Goal: Task Accomplishment & Management: Manage account settings

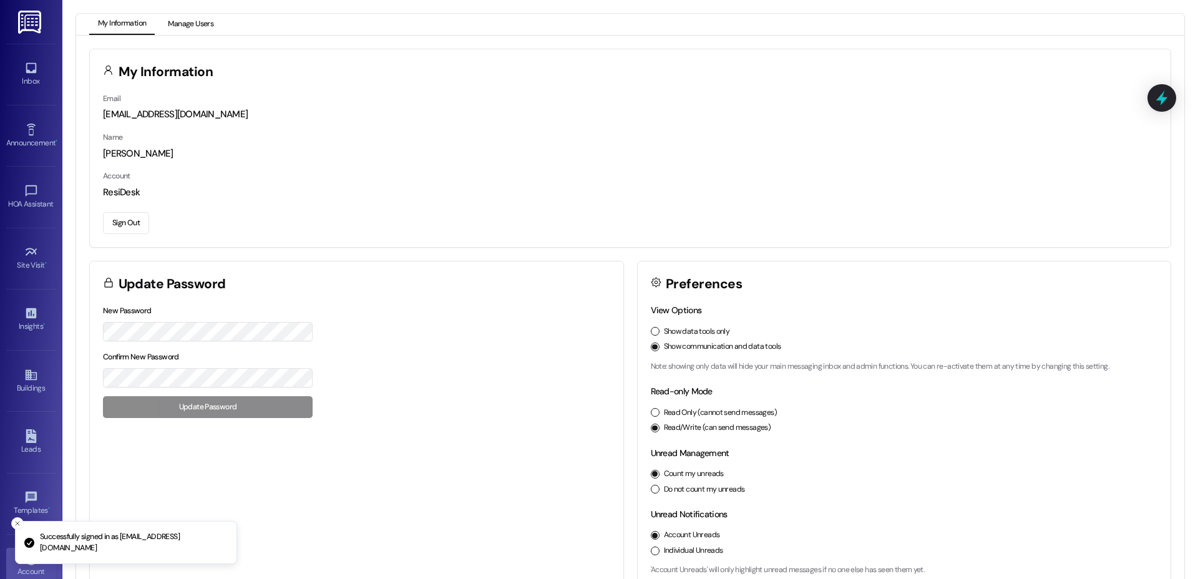
click at [203, 26] on button "Manage Users" at bounding box center [190, 24] width 63 height 21
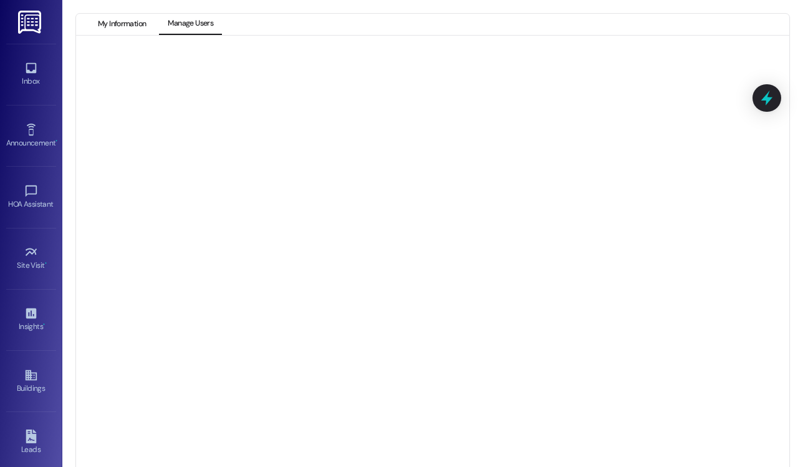
click at [122, 23] on button "My Information" at bounding box center [121, 24] width 65 height 21
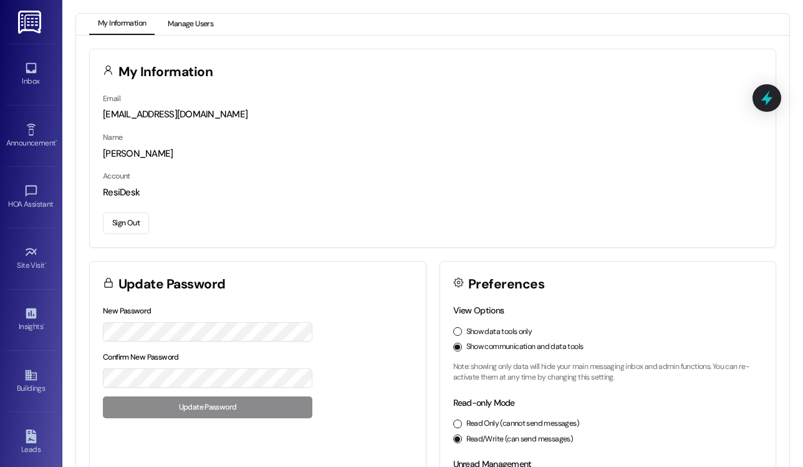
click at [195, 20] on button "Manage Users" at bounding box center [190, 24] width 63 height 21
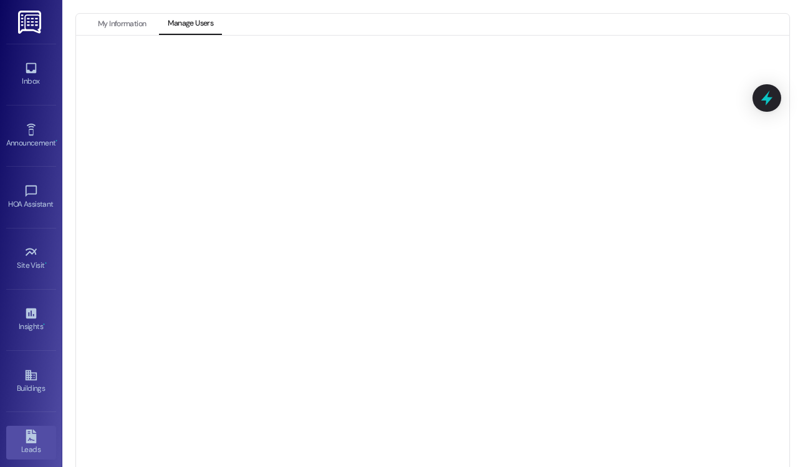
scroll to position [190, 0]
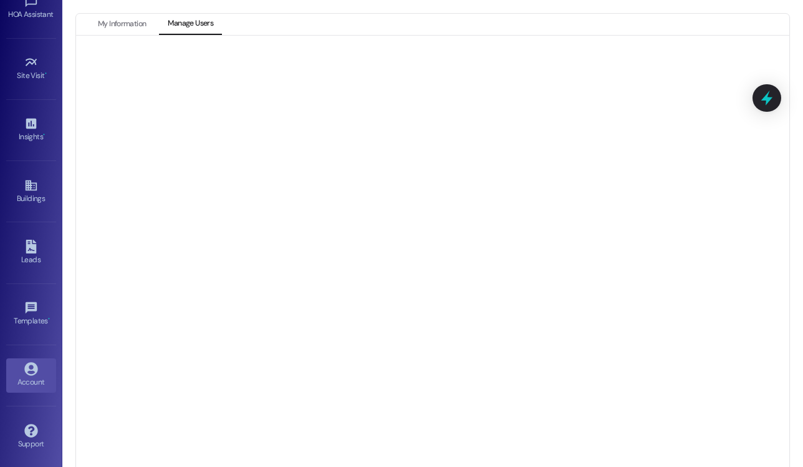
click at [26, 376] on div "Account" at bounding box center [31, 382] width 62 height 12
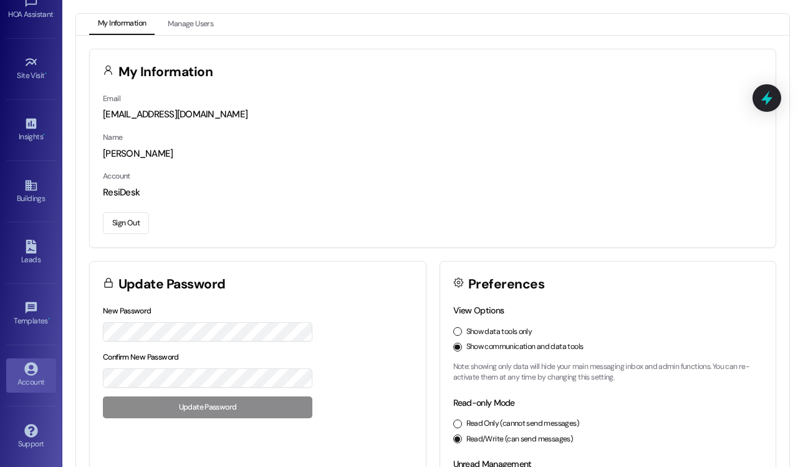
click at [130, 231] on button "Sign Out" at bounding box center [126, 223] width 46 height 22
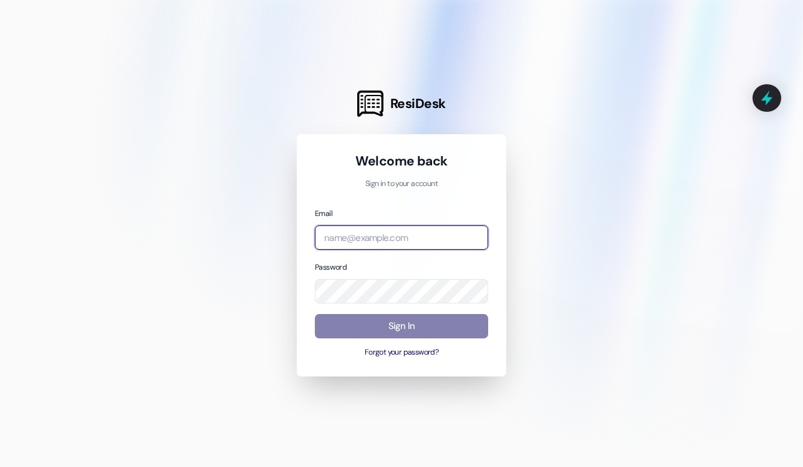
click at [376, 241] on input "email" at bounding box center [401, 237] width 173 height 24
type input "[EMAIL_ADDRESS][DOMAIN_NAME]"
